Goal: Task Accomplishment & Management: Manage account settings

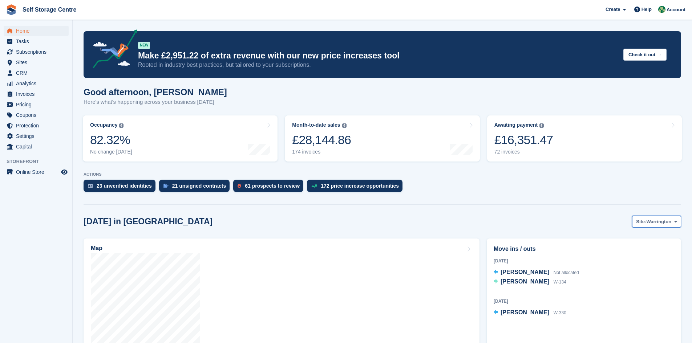
click at [333, 225] on button "Site: Warrington" at bounding box center [656, 222] width 49 height 12
click at [333, 238] on link "Winsford" at bounding box center [645, 251] width 63 height 13
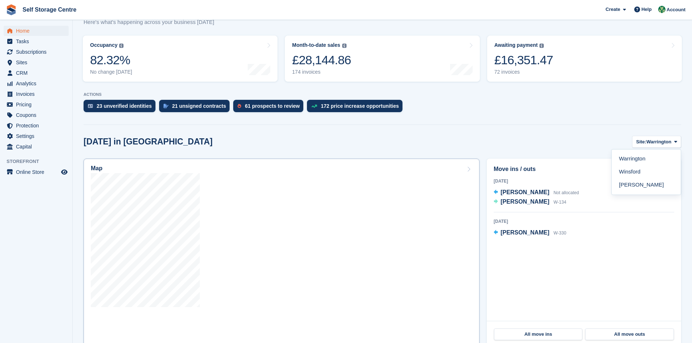
scroll to position [109, 0]
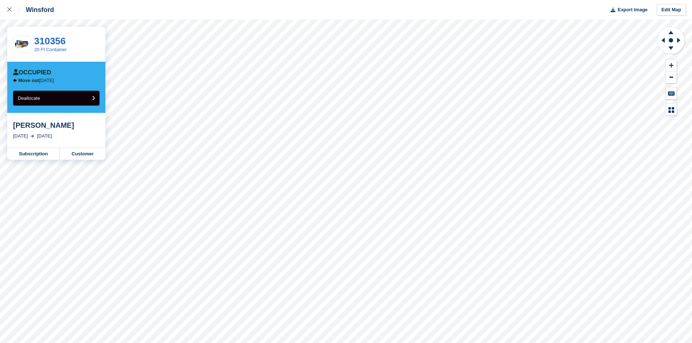
click at [77, 97] on button "Deallocate" at bounding box center [56, 98] width 86 height 15
